Goal: Information Seeking & Learning: Learn about a topic

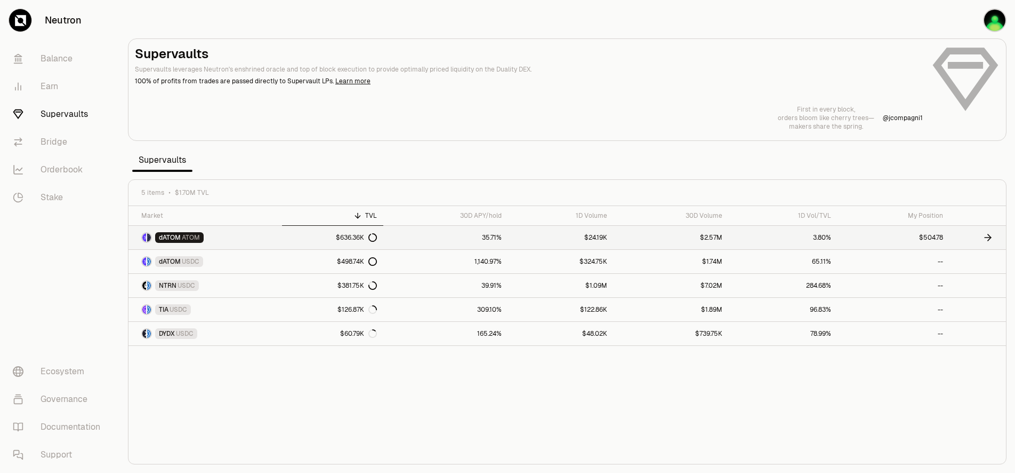
click at [275, 243] on link "dATOM ATOM" at bounding box center [206, 237] width 154 height 23
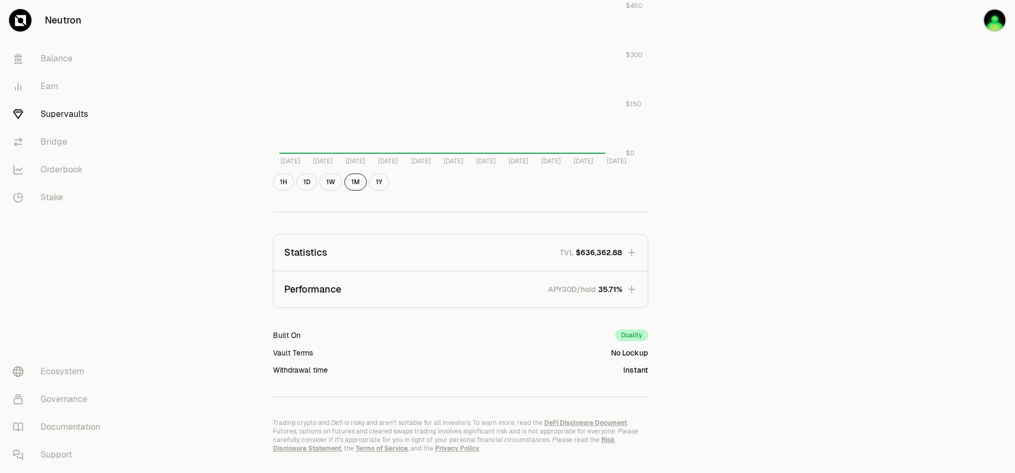
scroll to position [546, 0]
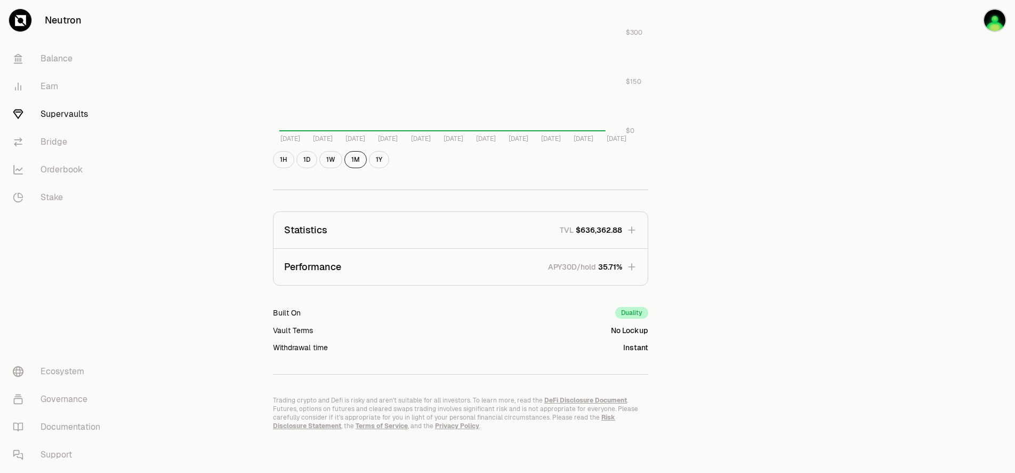
click at [627, 262] on icon "button" at bounding box center [632, 266] width 11 height 11
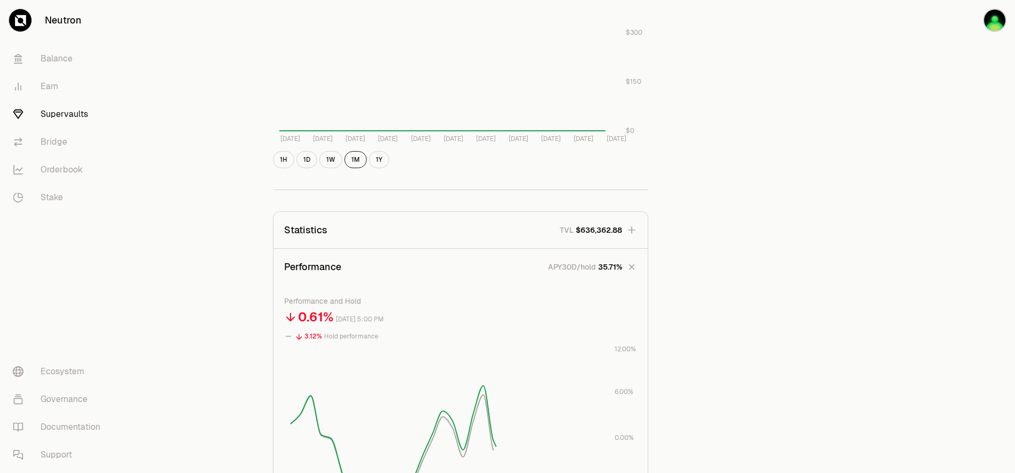
click at [627, 262] on button "Performance APY30D/hold 35.71%" at bounding box center [461, 267] width 374 height 36
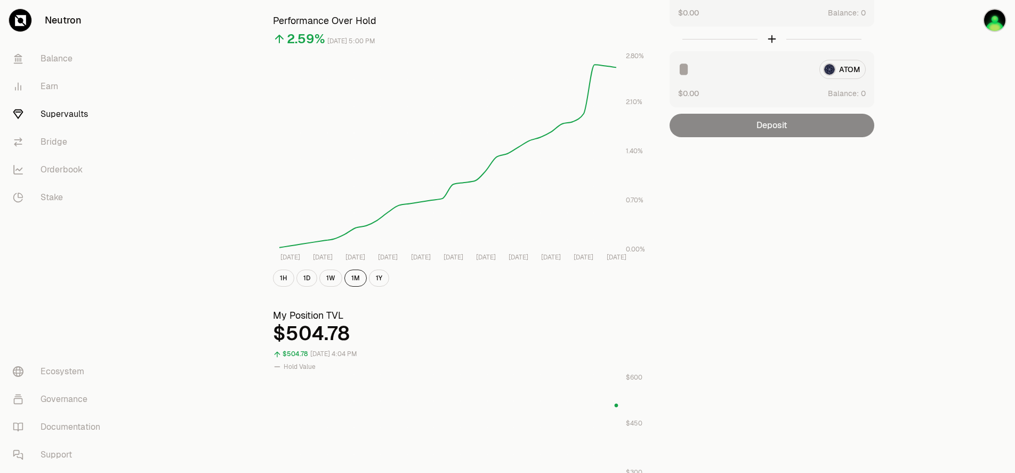
scroll to position [109, 0]
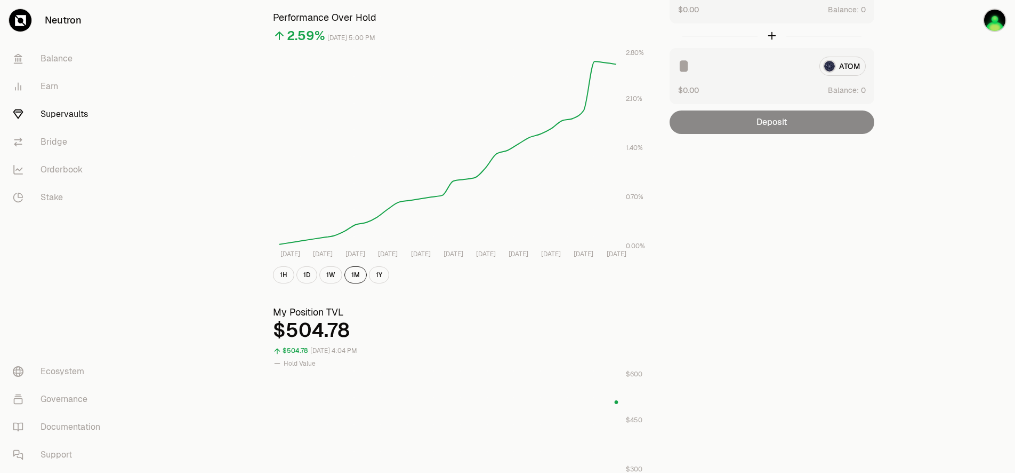
click at [303, 347] on div "$504.78" at bounding box center [296, 351] width 26 height 12
click at [314, 313] on h3 "My Position TVL" at bounding box center [460, 312] width 375 height 15
click at [57, 143] on link "Bridge" at bounding box center [59, 142] width 111 height 28
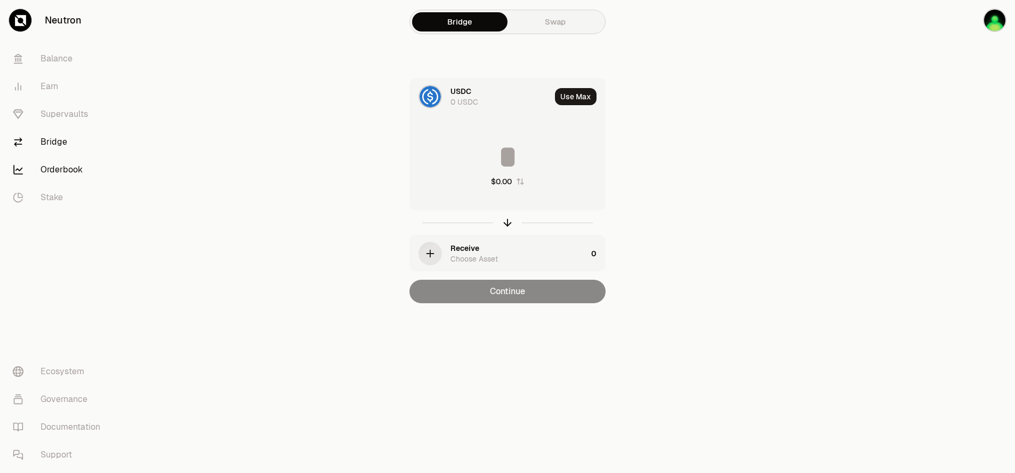
click at [64, 170] on link "Orderbook" at bounding box center [59, 170] width 111 height 28
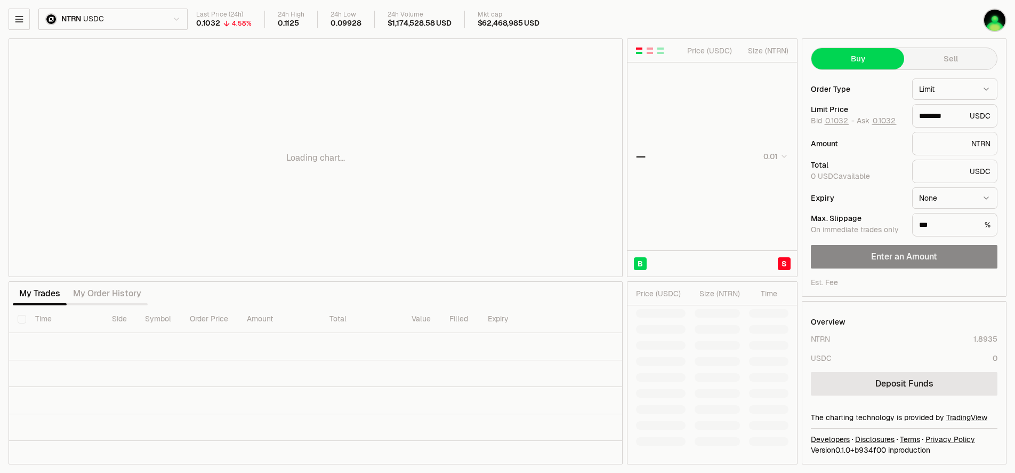
type input "********"
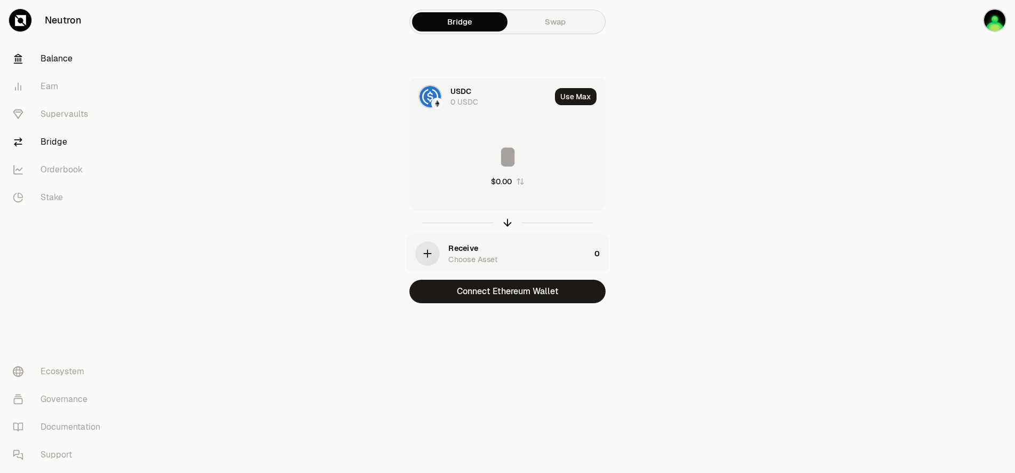
click at [53, 68] on link "Balance" at bounding box center [59, 59] width 111 height 28
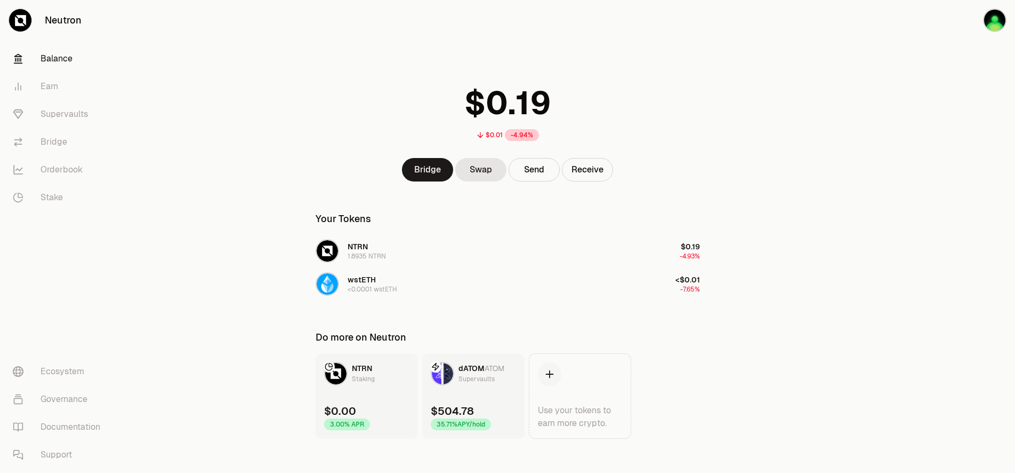
scroll to position [9, 0]
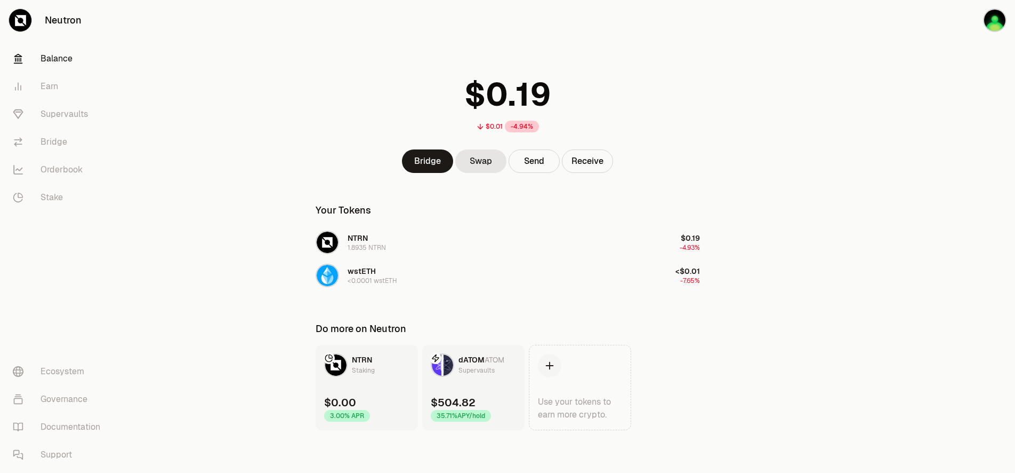
click at [452, 366] on img at bounding box center [449, 364] width 10 height 21
